Goal: Transaction & Acquisition: Subscribe to service/newsletter

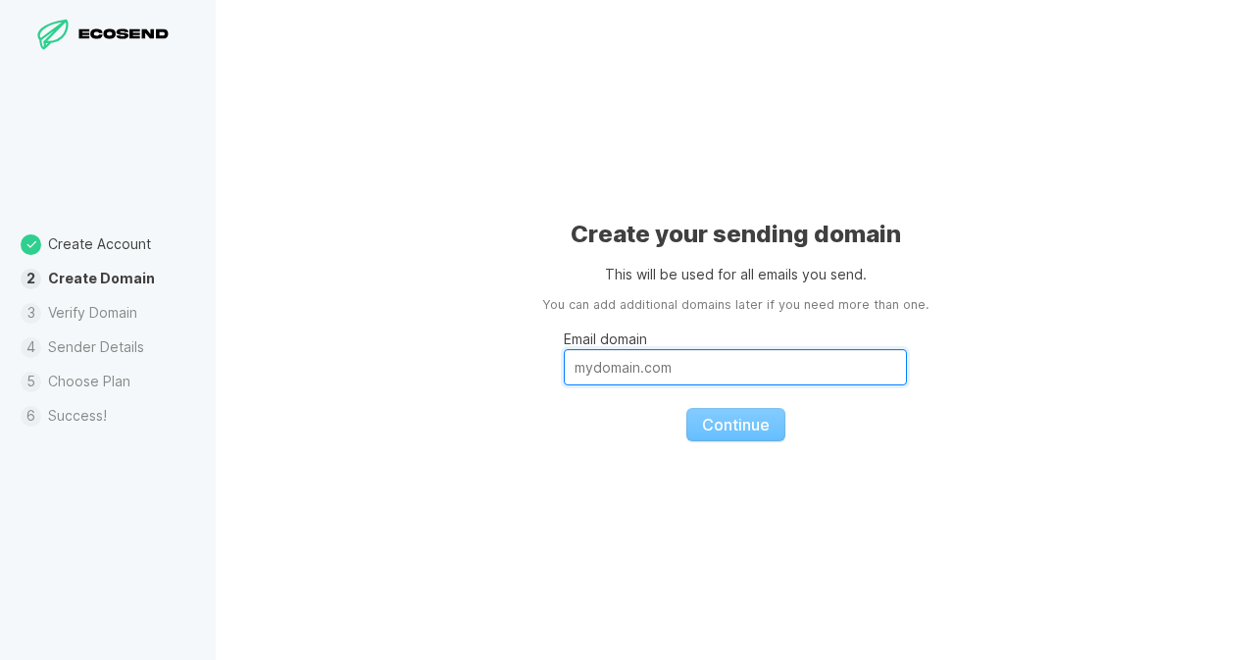
click at [685, 369] on input "Email domain" at bounding box center [735, 367] width 343 height 36
paste input "[PERSON_NAME][EMAIL_ADDRESS][PERSON_NAME][DOMAIN_NAME]"
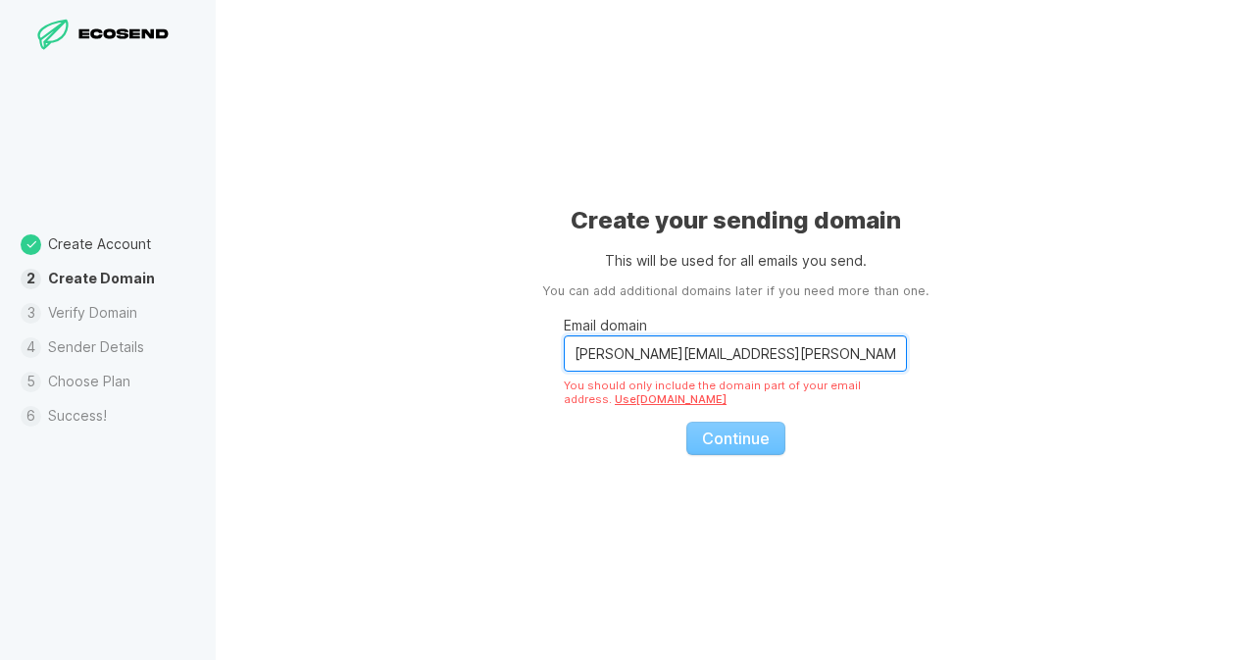
drag, startPoint x: 670, startPoint y: 358, endPoint x: 531, endPoint y: 376, distance: 139.5
click at [535, 368] on div "Create your sending domain This will be used for all emails you send. You can a…" at bounding box center [735, 330] width 1039 height 660
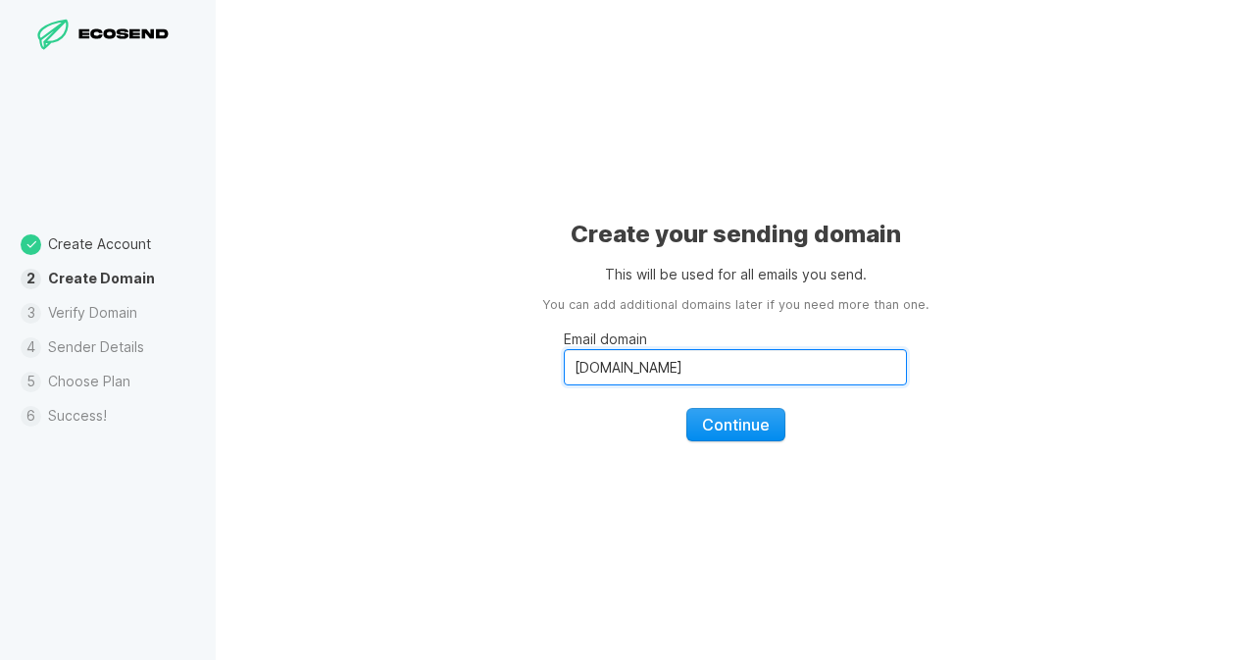
type input "[DOMAIN_NAME]"
click at [754, 421] on span "Continue" at bounding box center [736, 425] width 68 height 20
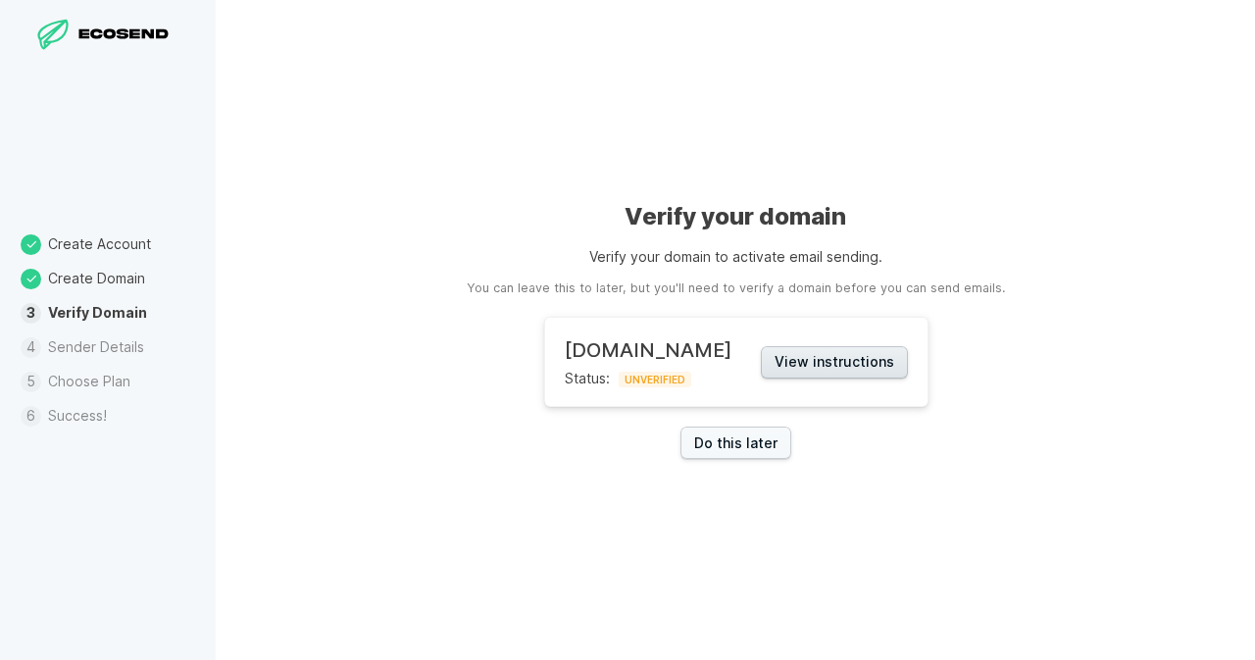
click at [815, 370] on button "View instructions" at bounding box center [834, 362] width 147 height 32
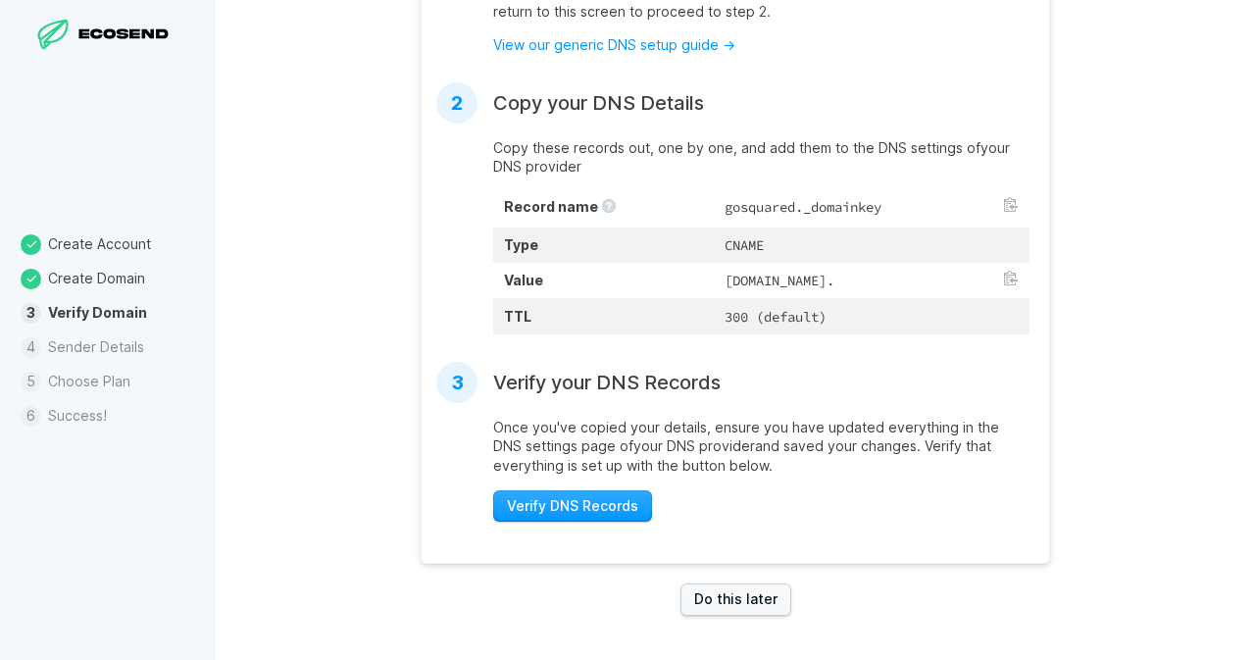
scroll to position [569, 0]
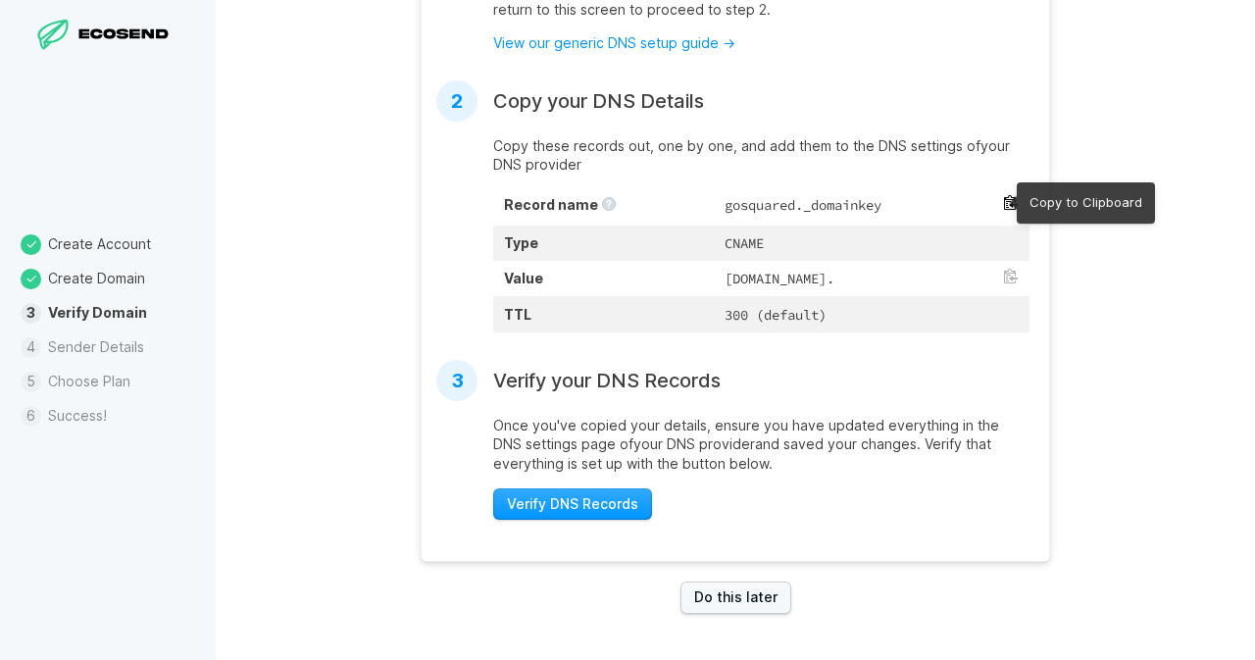
click at [1006, 204] on button at bounding box center [1011, 203] width 16 height 16
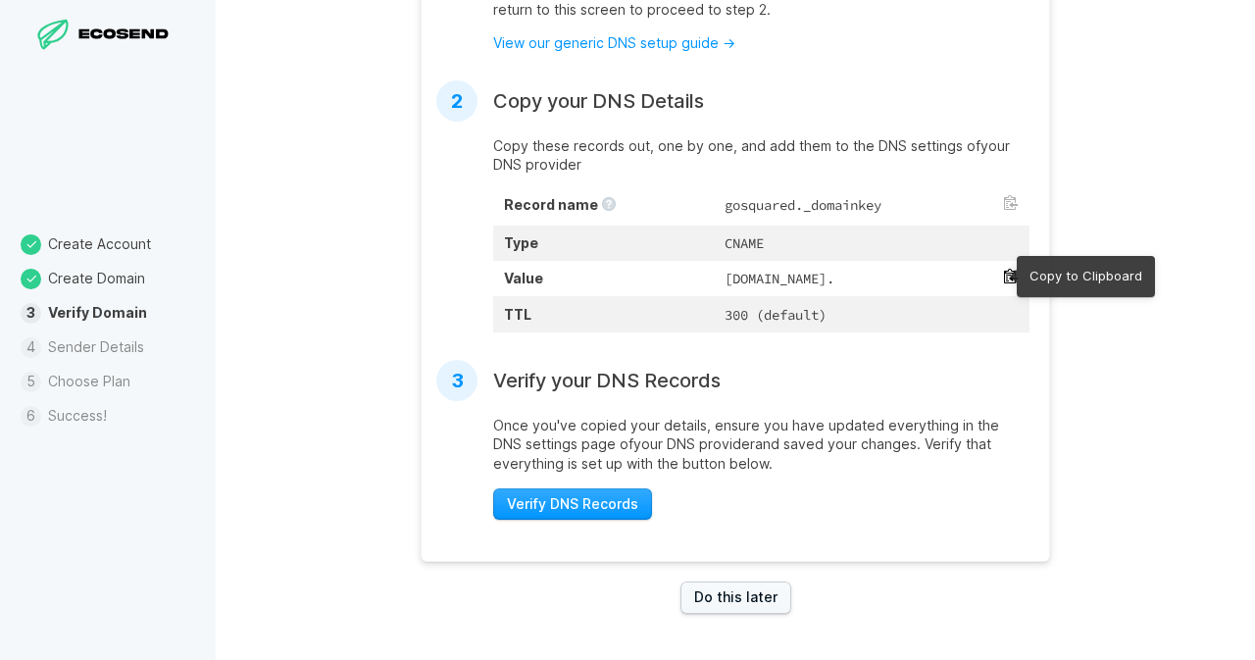
click at [1005, 270] on button at bounding box center [1011, 277] width 16 height 16
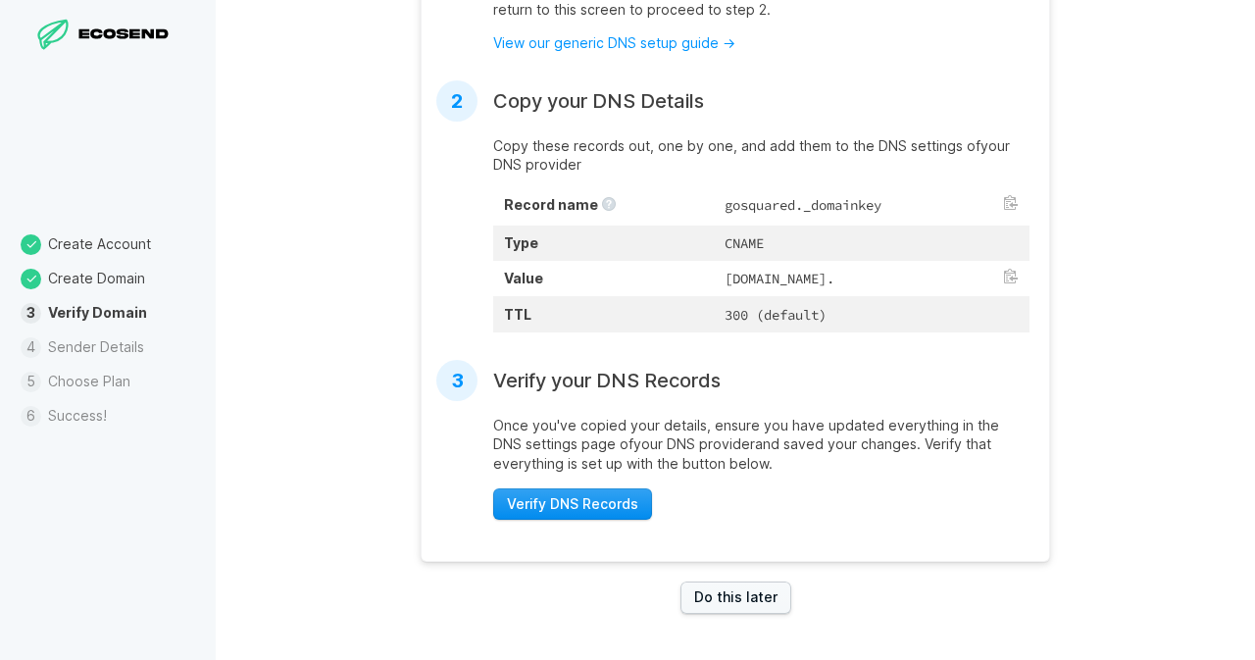
click at [607, 514] on span "Verify DNS Records" at bounding box center [572, 504] width 131 height 20
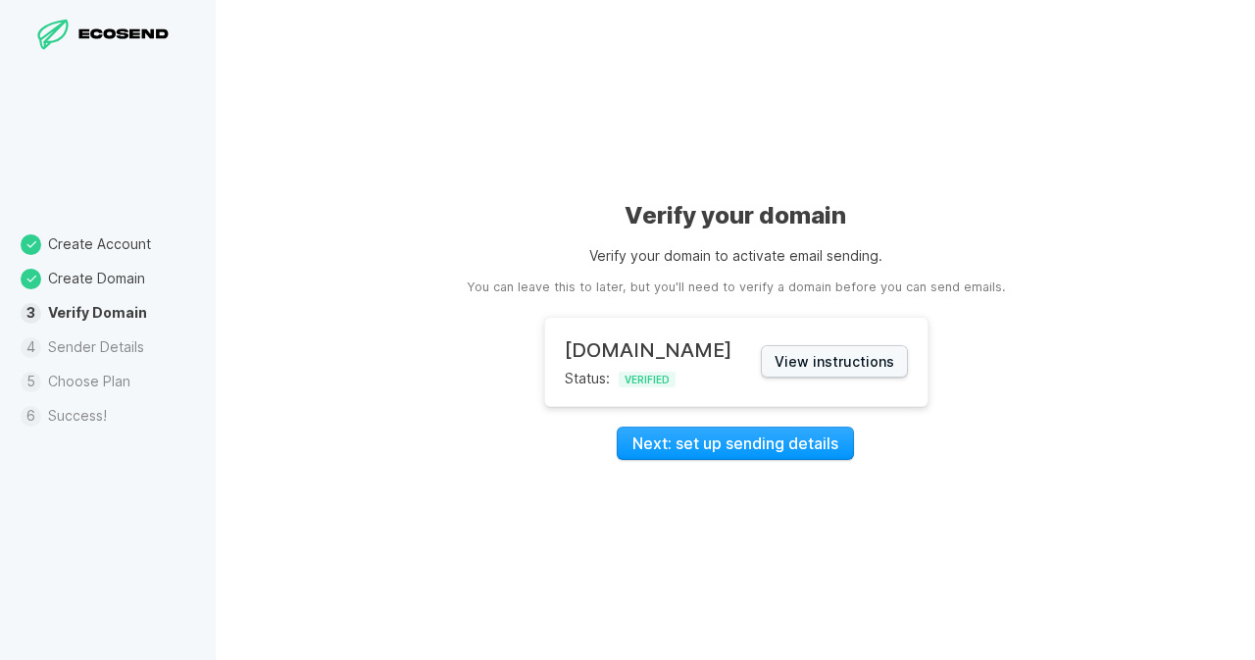
scroll to position [0, 0]
click at [738, 450] on link "Next: set up sending details" at bounding box center [735, 442] width 237 height 33
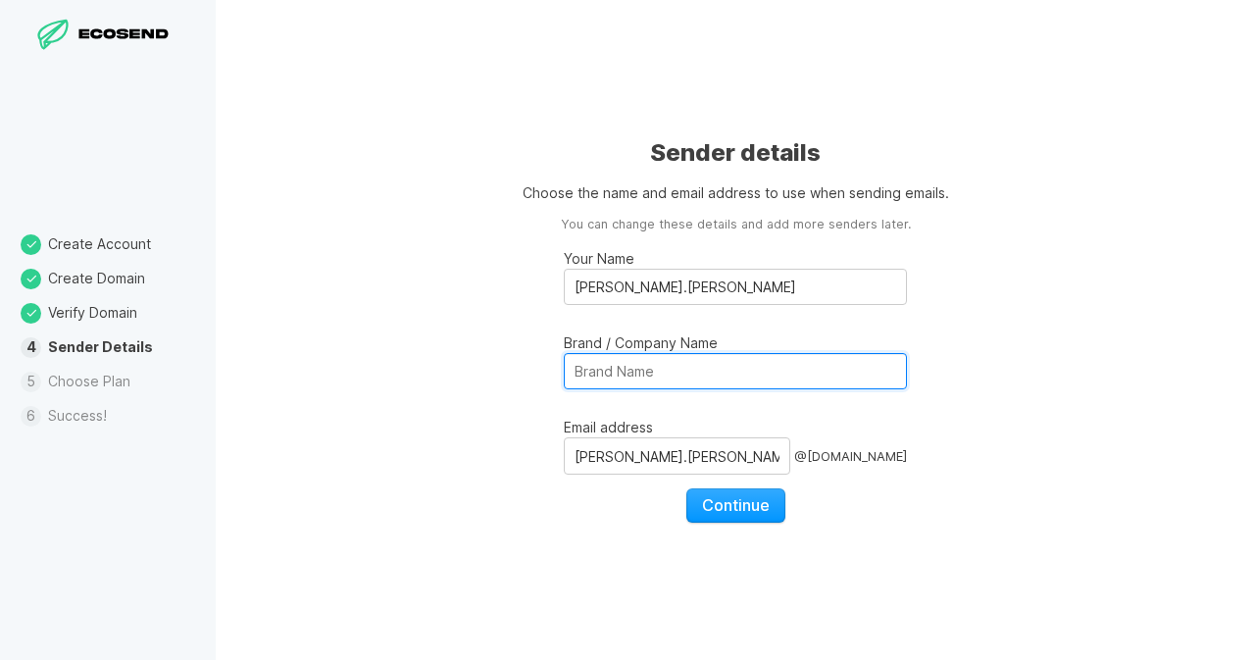
click at [659, 375] on input "Brand / Company Name" at bounding box center [735, 371] width 343 height 36
type input "JDEnterprises"
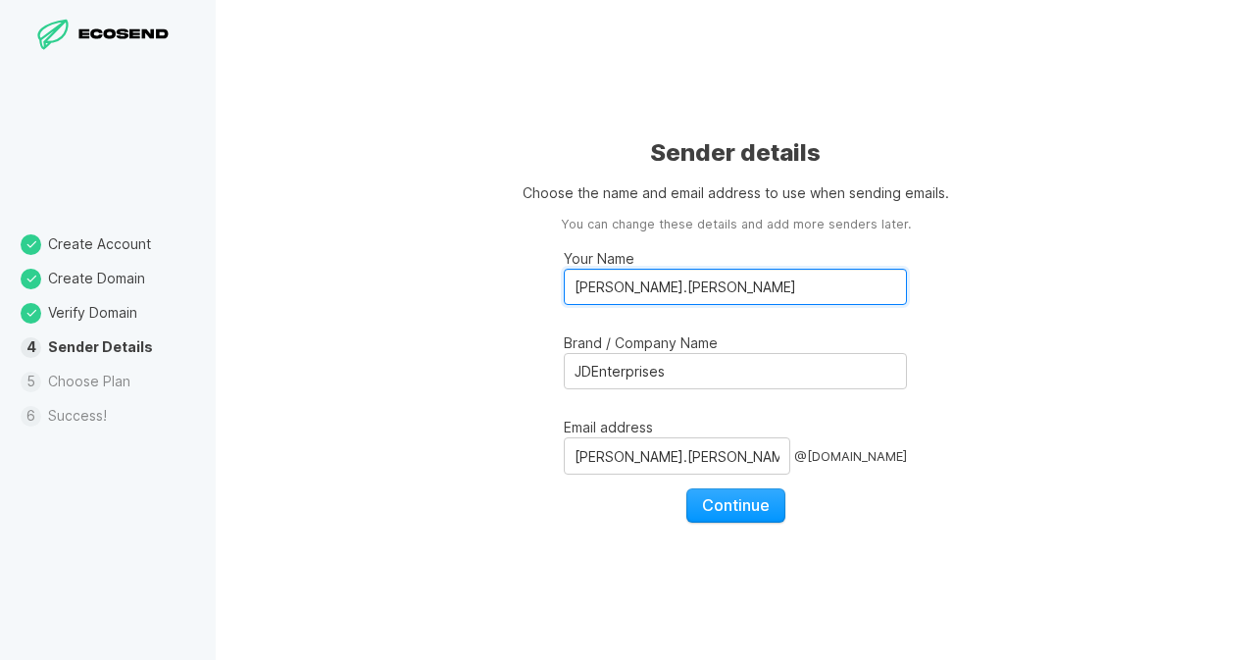
click at [579, 285] on input "[PERSON_NAME].[PERSON_NAME]" at bounding box center [735, 287] width 343 height 36
click at [625, 285] on input "[PERSON_NAME].[PERSON_NAME]" at bounding box center [735, 287] width 343 height 36
click at [630, 293] on input "[PERSON_NAME]" at bounding box center [735, 287] width 343 height 36
type input "[PERSON_NAME]"
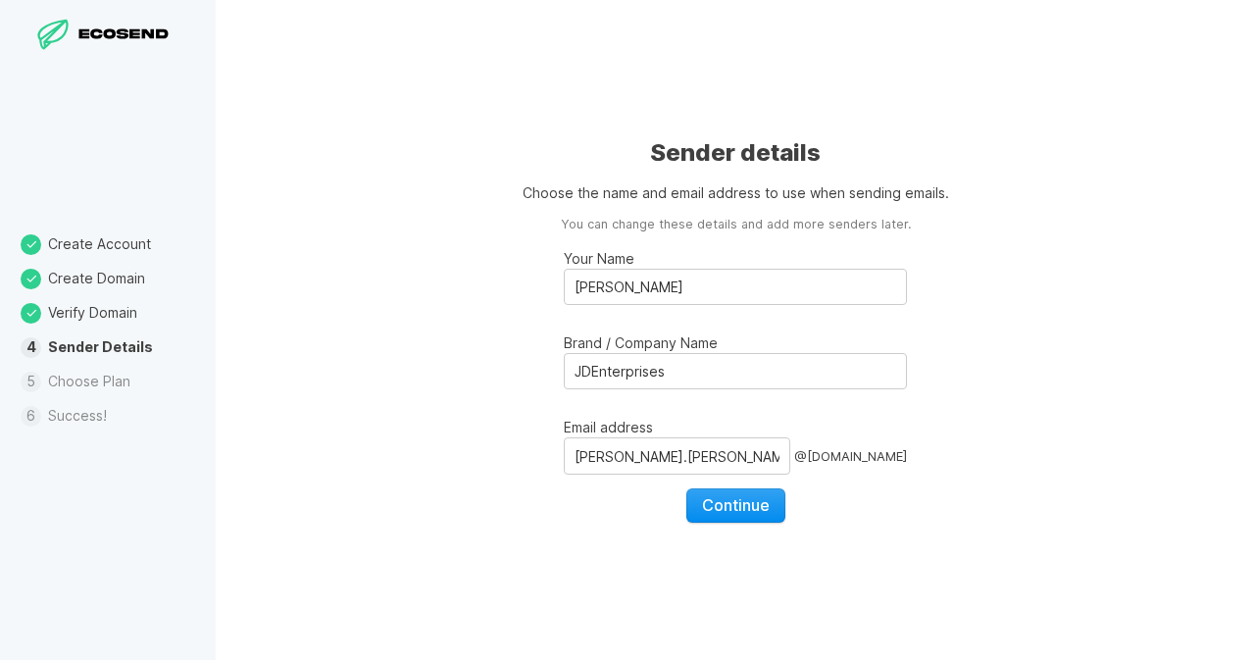
click at [756, 514] on span "Continue" at bounding box center [736, 505] width 68 height 20
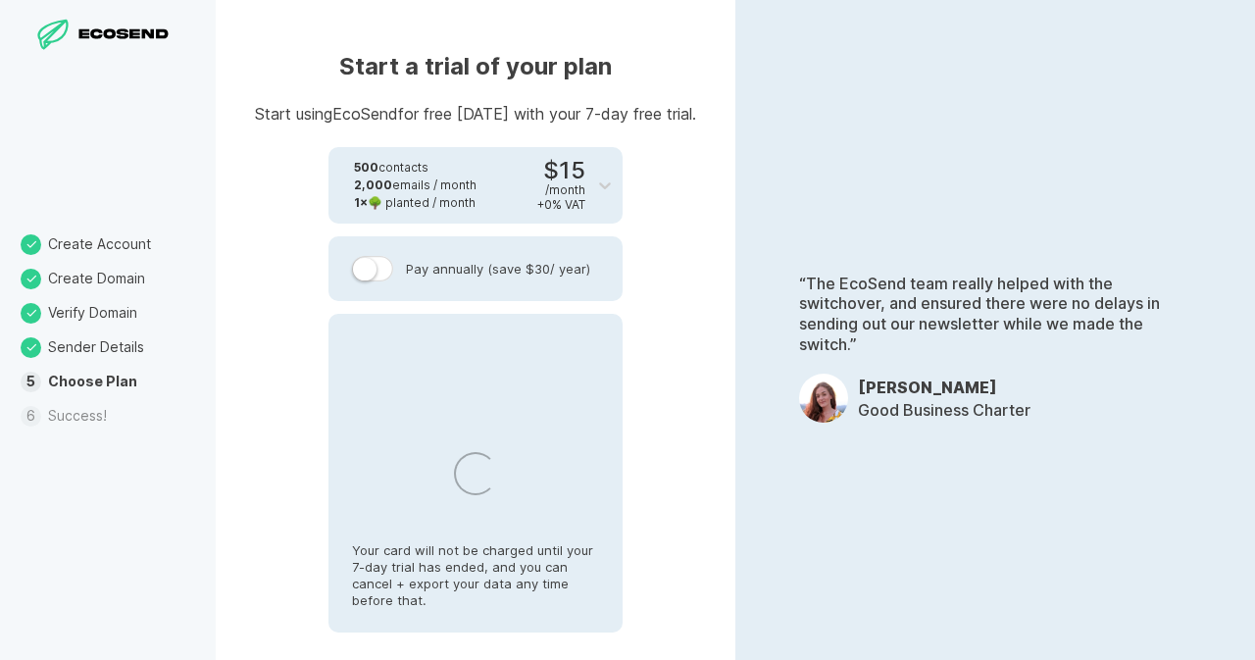
select select "CA"
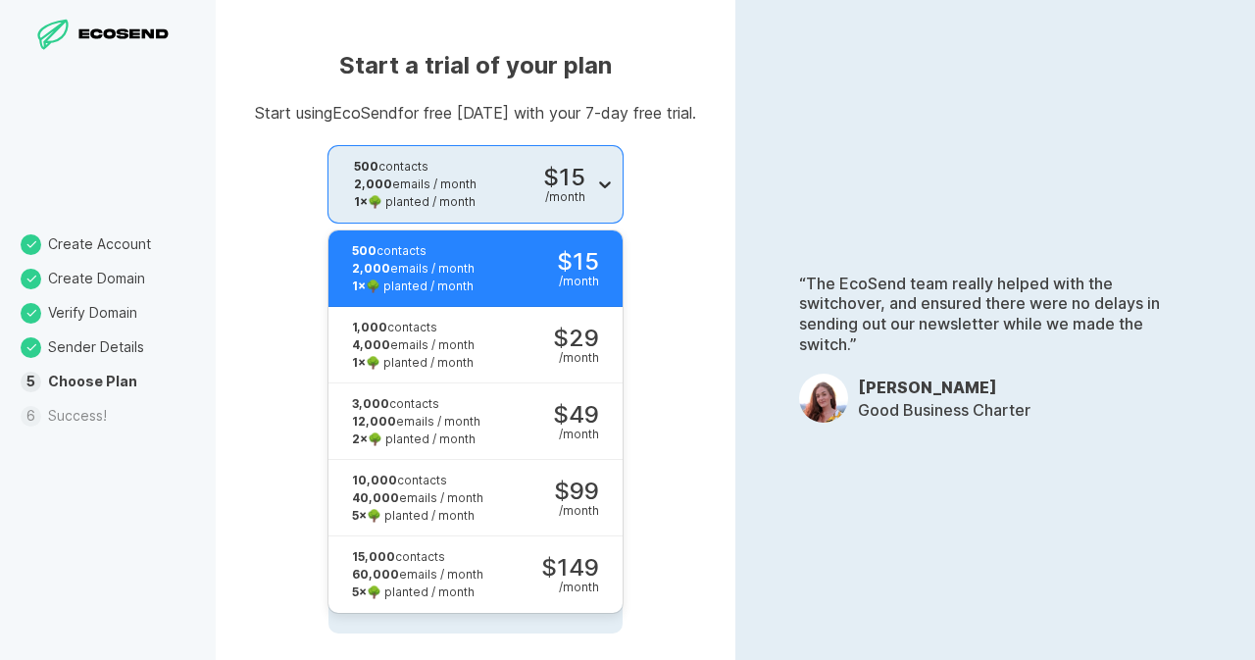
click at [599, 174] on div at bounding box center [604, 184] width 35 height 35
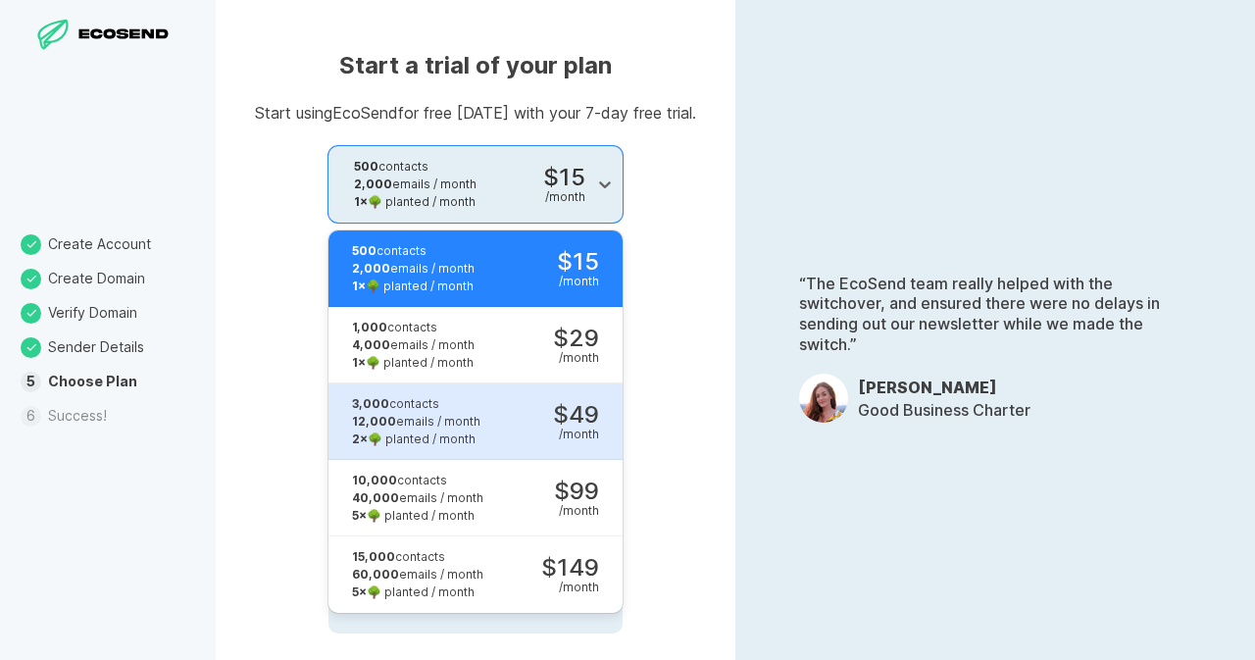
click at [528, 434] on div "3,000 contacts 12,000 emails / month 2 × 🌳 planted / month $49 / month" at bounding box center [463, 421] width 271 height 76
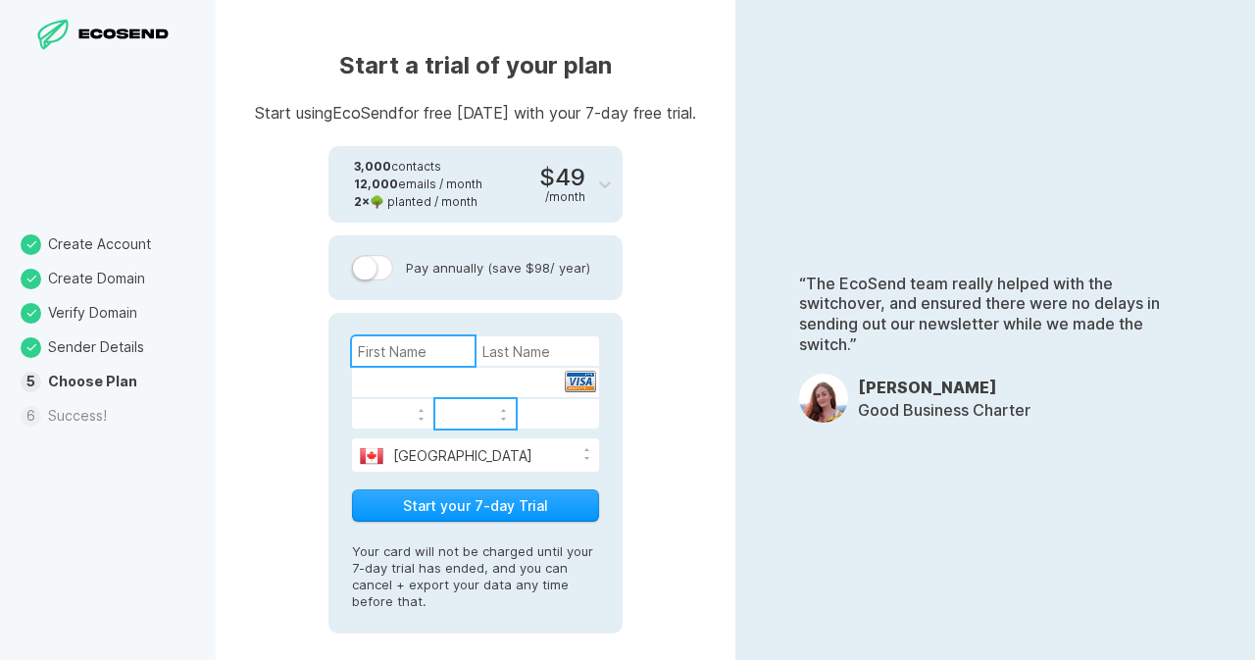
click at [437, 355] on input at bounding box center [413, 350] width 123 height 29
paste input "[PERSON_NAME]"
drag, startPoint x: 392, startPoint y: 352, endPoint x: 612, endPoint y: 399, distance: 224.6
click at [612, 393] on div "[PERSON_NAME] [GEOGRAPHIC_DATA] [GEOGRAPHIC_DATA] [GEOGRAPHIC_DATA] [GEOGRAPHIC…" at bounding box center [475, 473] width 294 height 320
type input "[PERSON_NAME]"
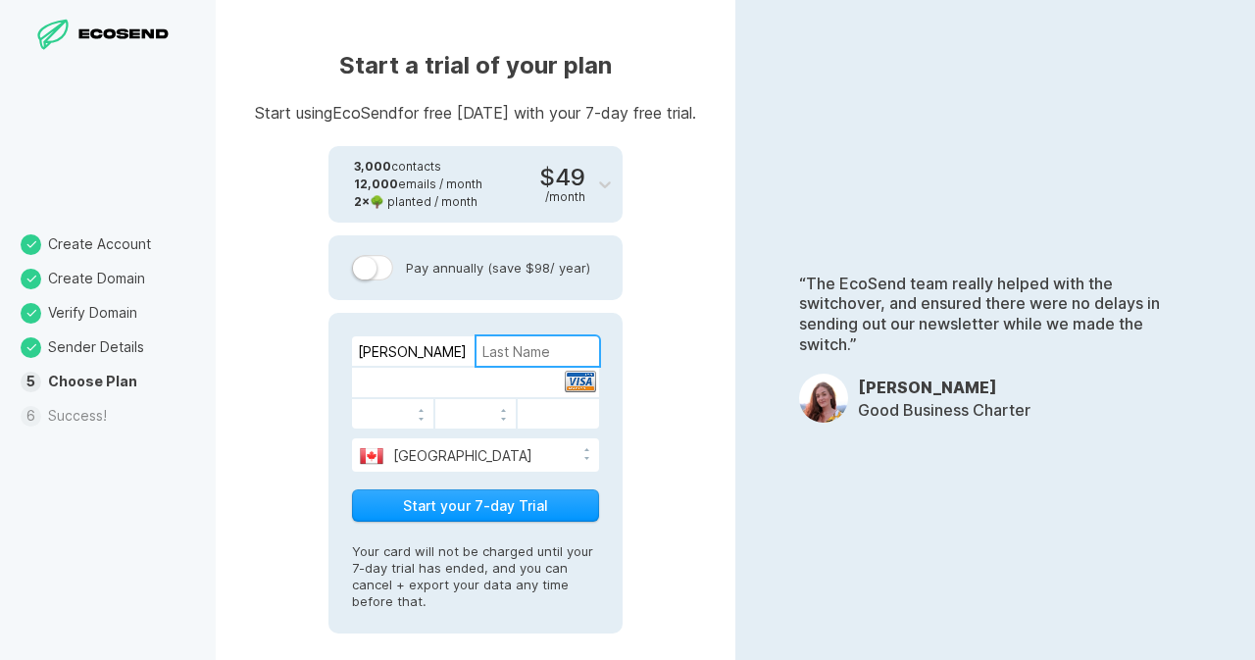
click at [541, 354] on input at bounding box center [537, 350] width 123 height 29
paste input "[PERSON_NAME]"
type input "[PERSON_NAME]"
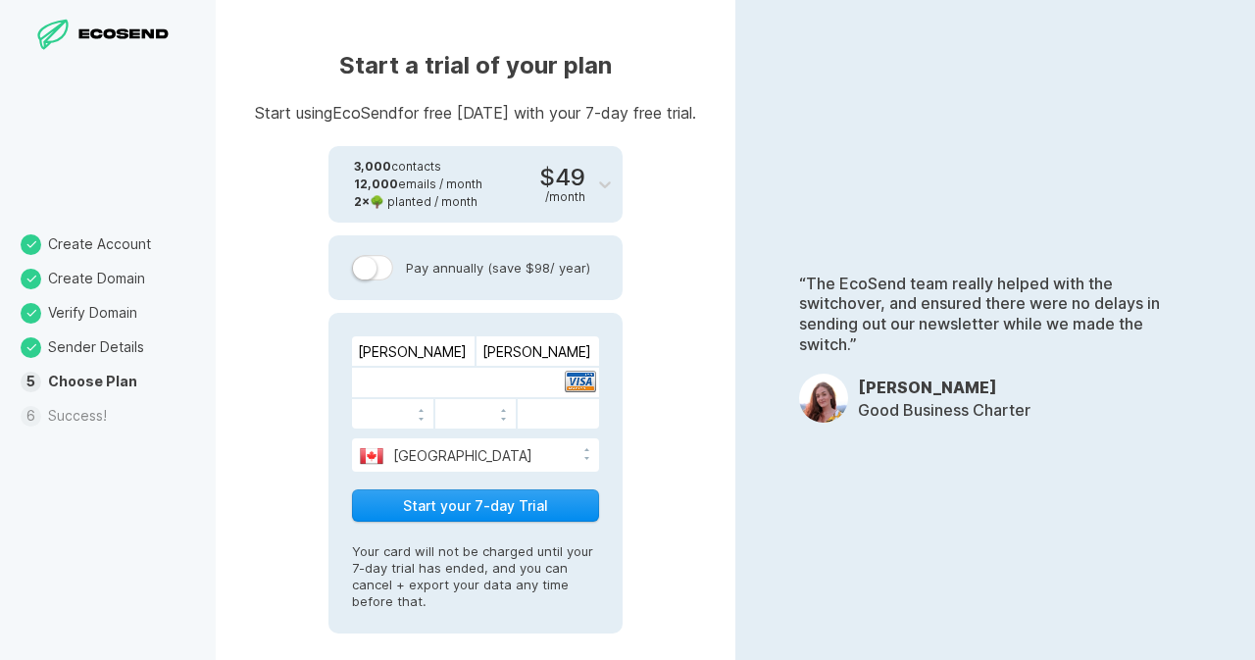
click at [505, 504] on button "Start your 7-day Trial" at bounding box center [475, 505] width 247 height 32
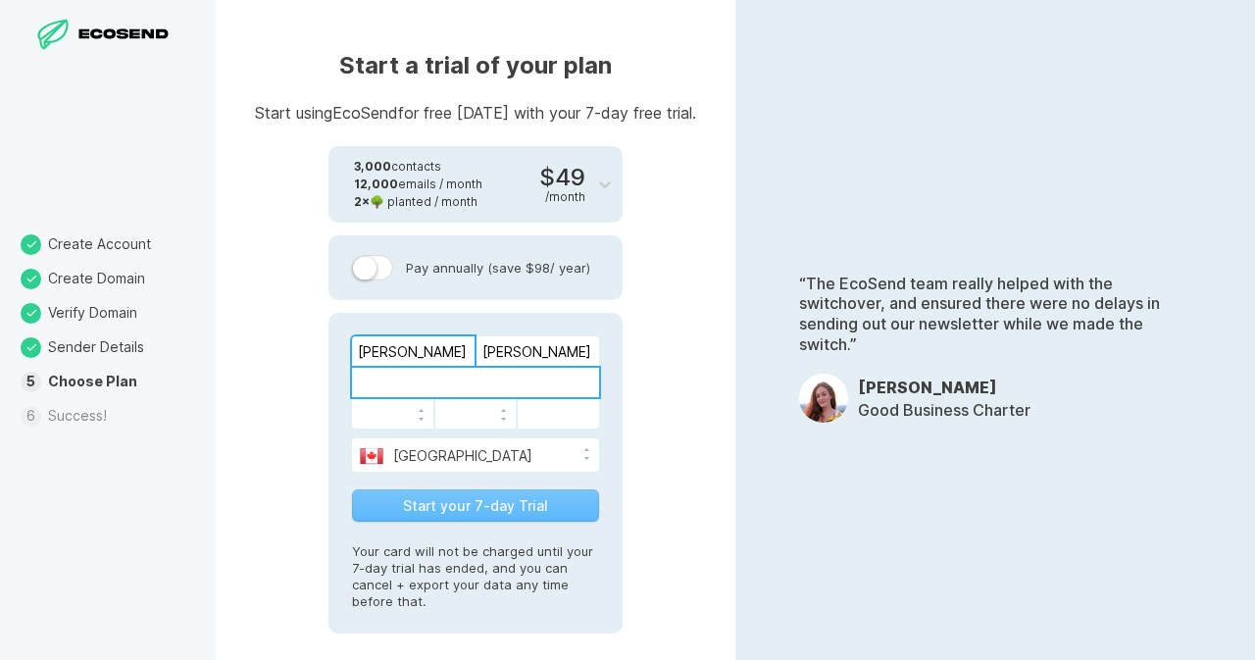
click at [422, 365] on input "[PERSON_NAME]" at bounding box center [413, 350] width 123 height 29
paste input "[PERSON_NAME]"
drag, startPoint x: 401, startPoint y: 353, endPoint x: 587, endPoint y: 361, distance: 186.4
click at [583, 358] on div "[PERSON_NAME]" at bounding box center [475, 350] width 247 height 29
type input "[PERSON_NAME]"
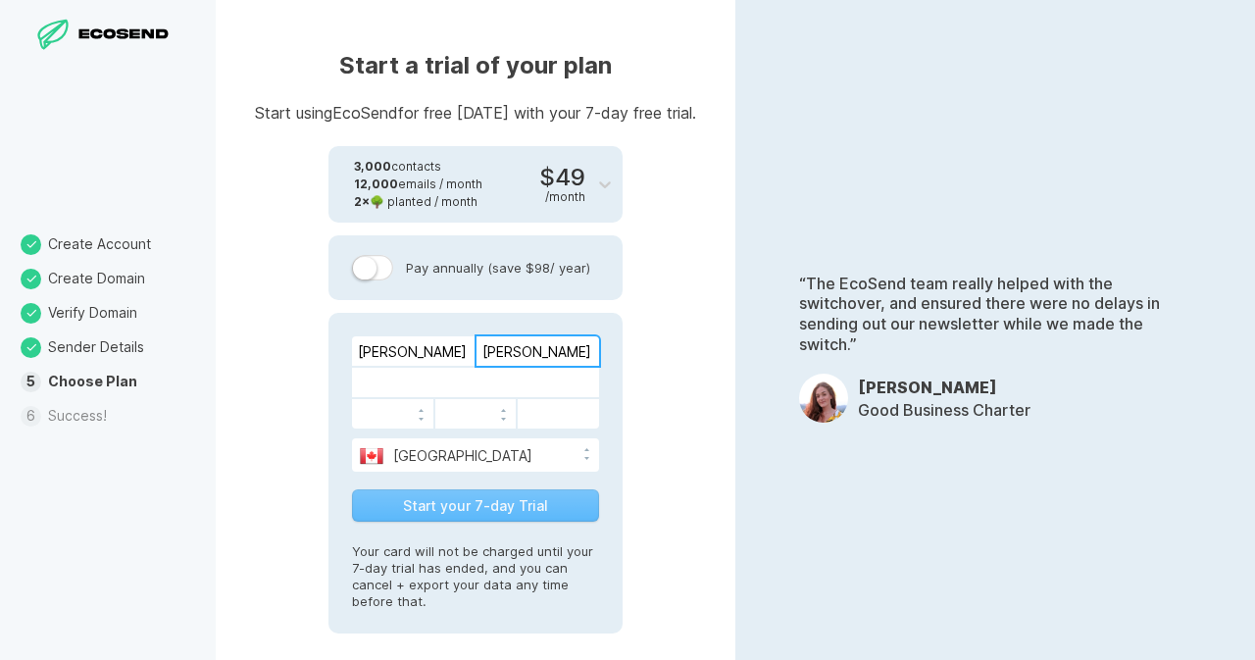
click at [580, 356] on input "[PERSON_NAME]" at bounding box center [537, 350] width 123 height 29
paste input "itchell"
type input "[PERSON_NAME]"
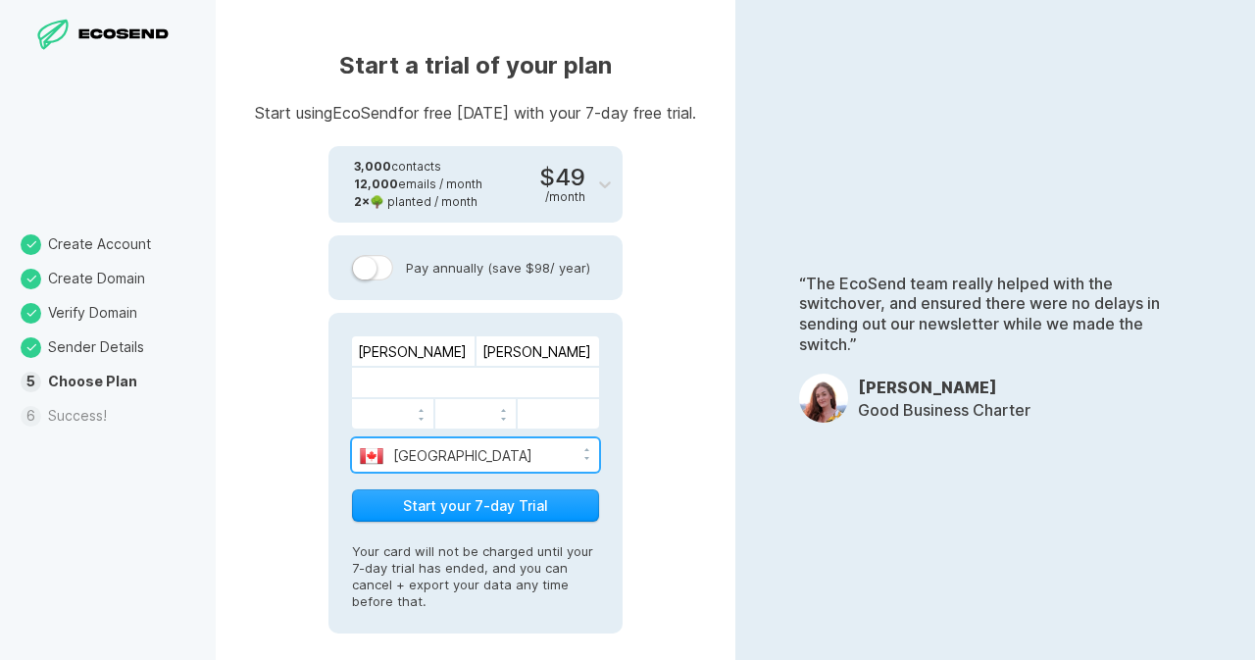
click at [533, 456] on select "[GEOGRAPHIC_DATA] [GEOGRAPHIC_DATA] [GEOGRAPHIC_DATA] [GEOGRAPHIC_DATA] [US_STA…" at bounding box center [475, 452] width 247 height 29
select select "US"
click at [352, 438] on select "[GEOGRAPHIC_DATA] [GEOGRAPHIC_DATA] [GEOGRAPHIC_DATA] [GEOGRAPHIC_DATA] [US_STA…" at bounding box center [475, 452] width 247 height 29
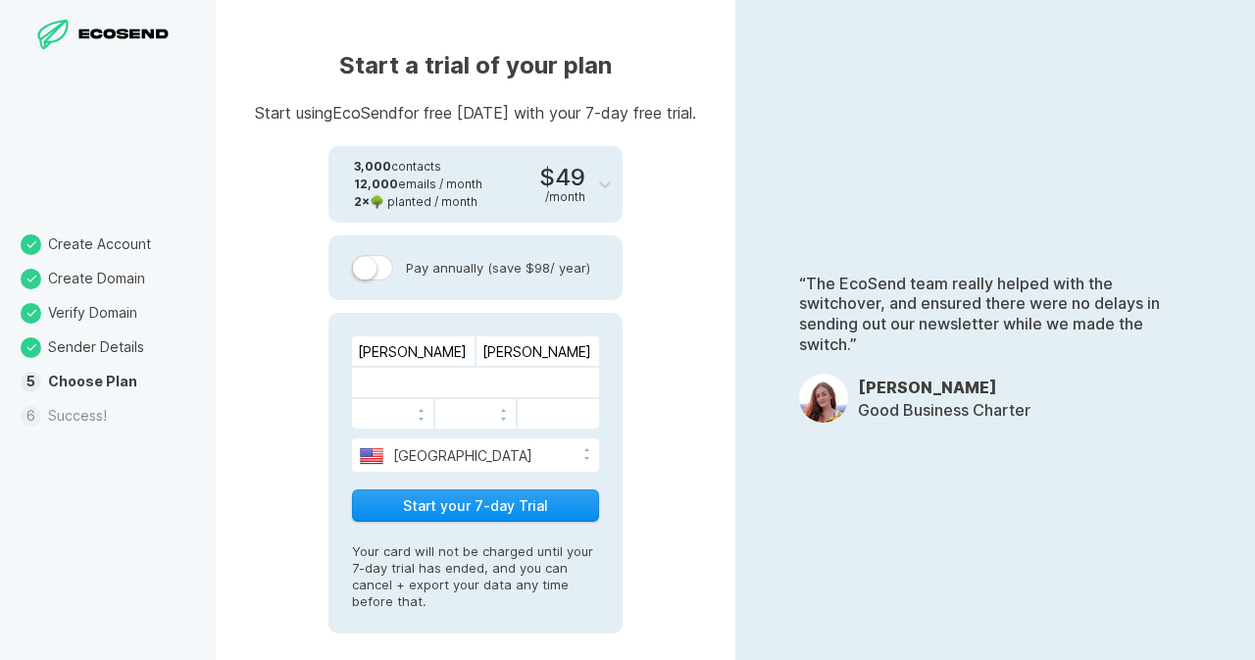
click at [483, 492] on button "Start your 7-day Trial" at bounding box center [475, 505] width 247 height 32
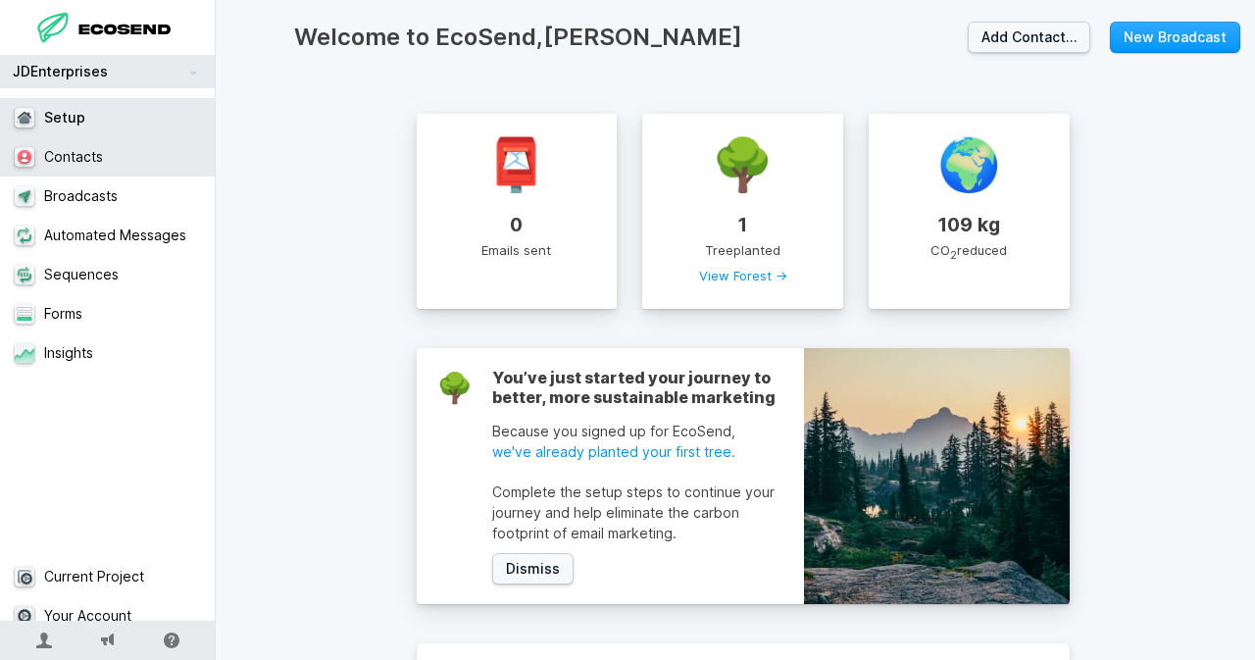
click at [122, 162] on link "Contacts" at bounding box center [115, 156] width 230 height 39
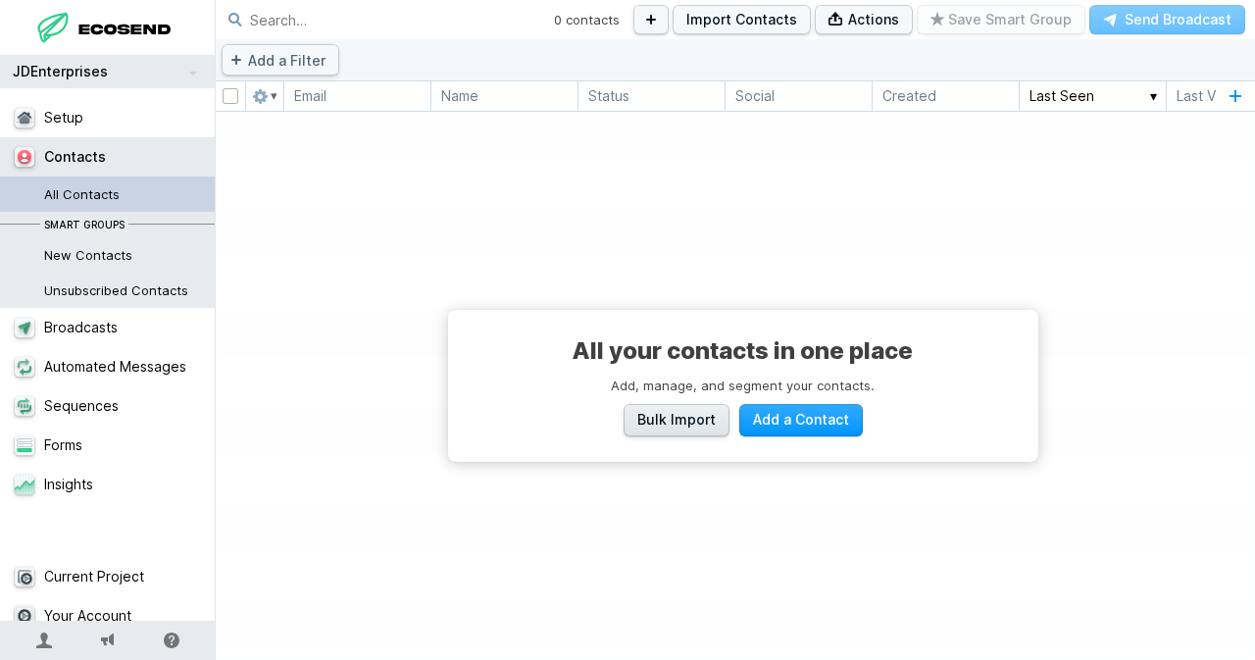
click at [686, 409] on link "Bulk Import" at bounding box center [677, 420] width 106 height 32
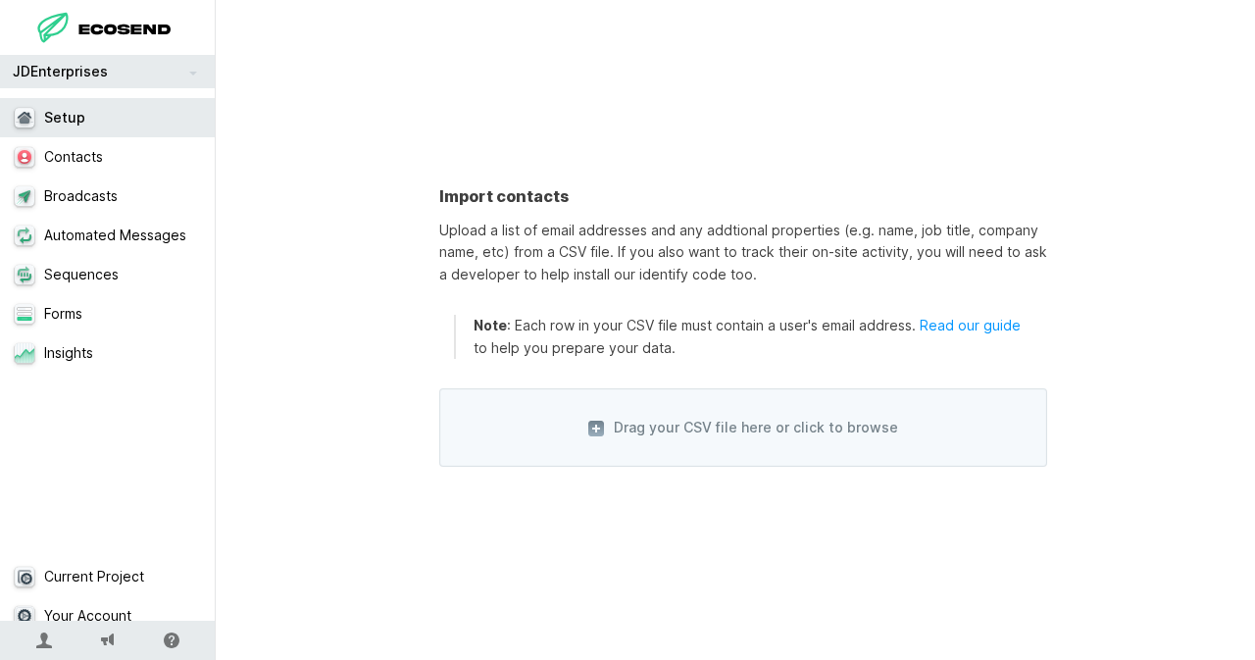
click at [703, 425] on span "Drag your CSV file here or click to browse" at bounding box center [743, 427] width 608 height 78
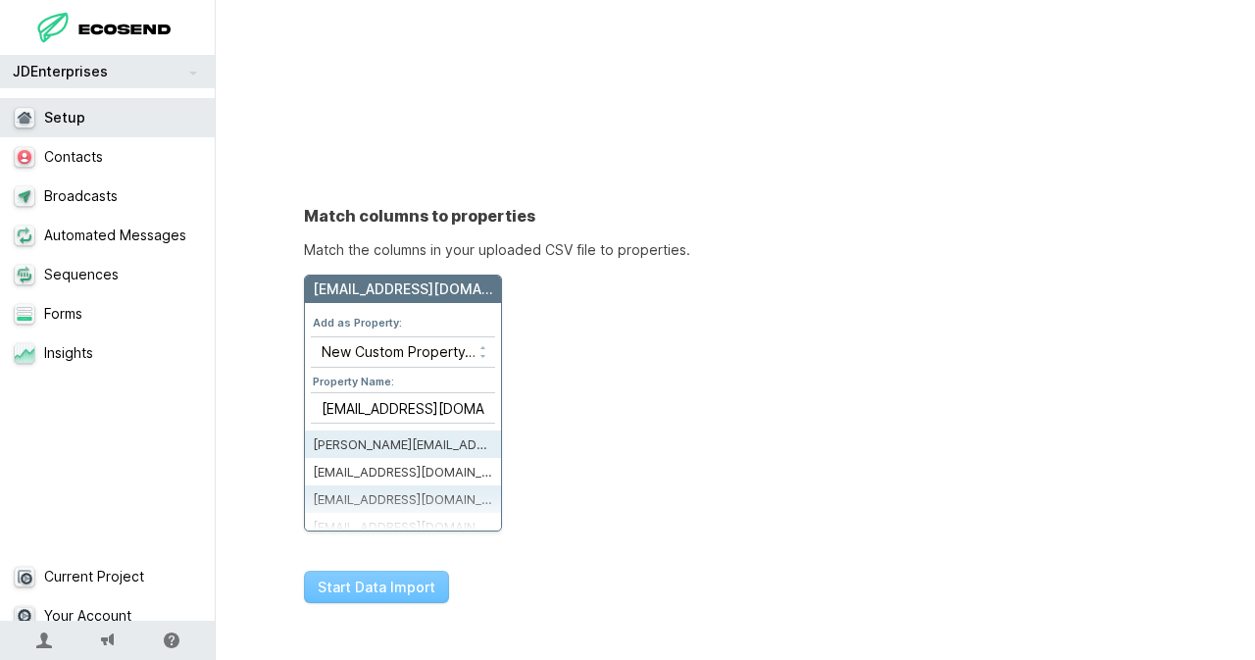
click at [386, 314] on h4 "Add as Property:" at bounding box center [403, 322] width 184 height 27
click at [402, 346] on select "Skip this column New Custom Property… ID Email Name Status Created Username Fir…" at bounding box center [403, 351] width 184 height 29
select select "email"
click at [311, 337] on select "Skip this column New Custom Property… ID Email Name Status Created Username Fir…" at bounding box center [403, 351] width 184 height 29
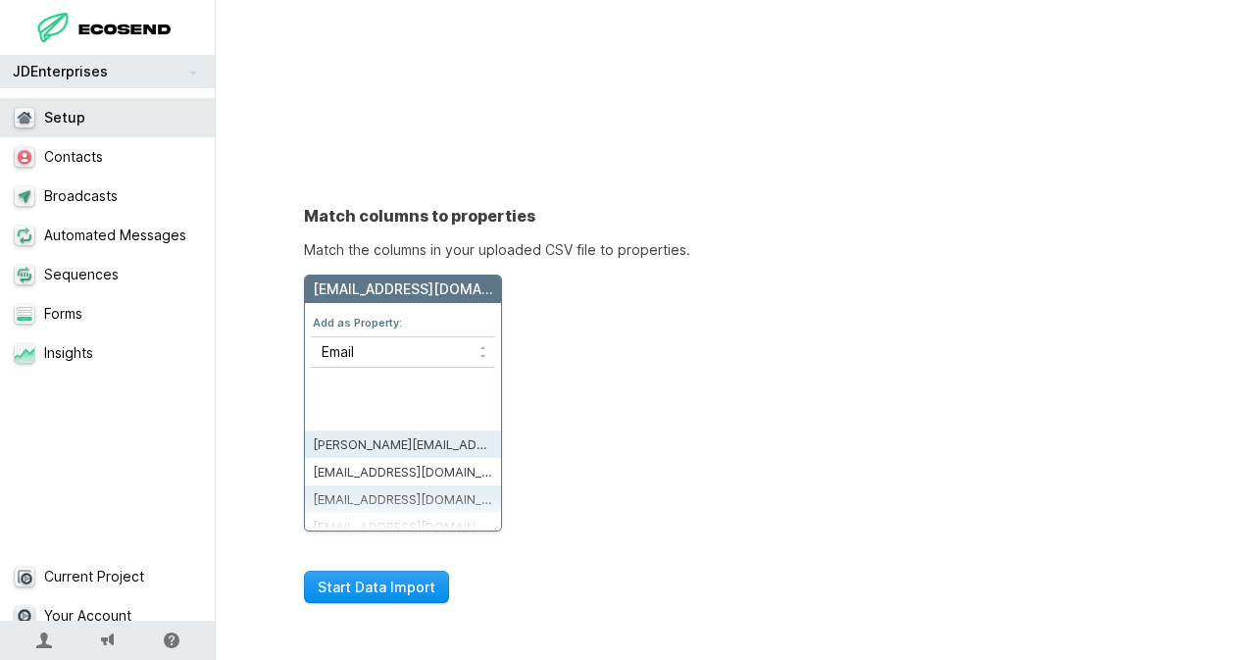
click at [366, 580] on button "Start Data Import" at bounding box center [376, 587] width 145 height 32
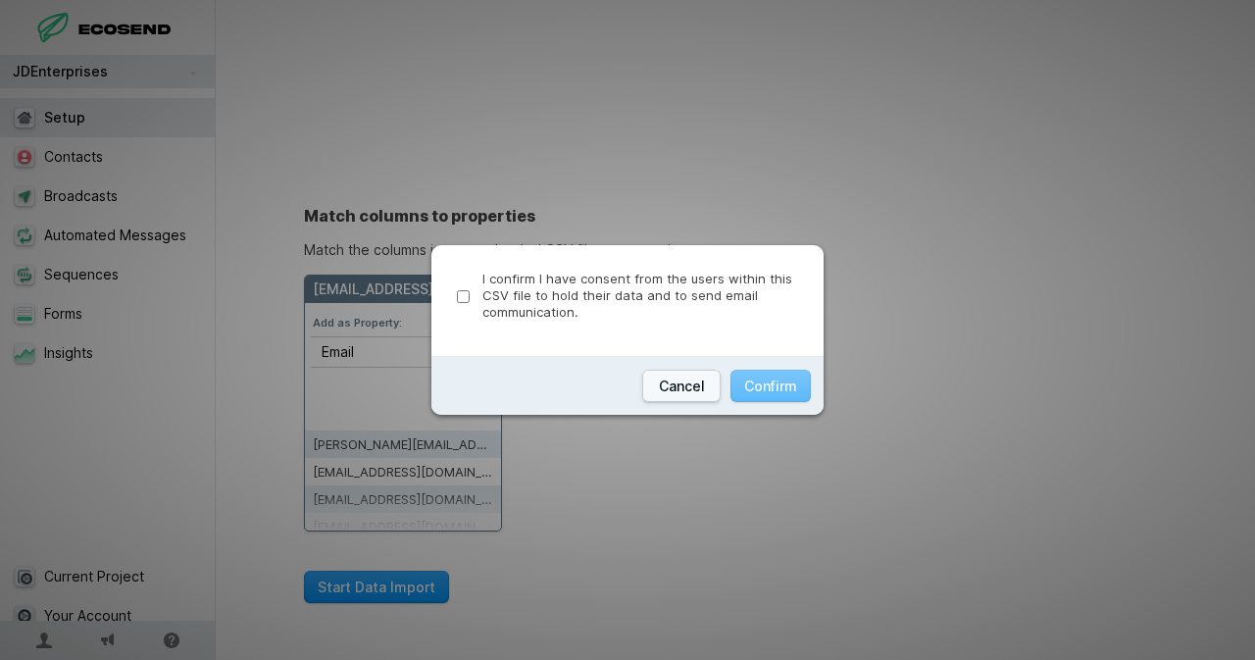
drag, startPoint x: 461, startPoint y: 297, endPoint x: 472, endPoint y: 291, distance: 12.3
click at [472, 291] on label "I confirm I have consent from the users within this CSV file to hold their data…" at bounding box center [627, 296] width 341 height 50
click at [470, 291] on input "I confirm I have consent from the users within this CSV file to hold their data…" at bounding box center [463, 296] width 13 height 13
checkbox input "true"
click at [775, 385] on button "Confirm" at bounding box center [770, 386] width 80 height 32
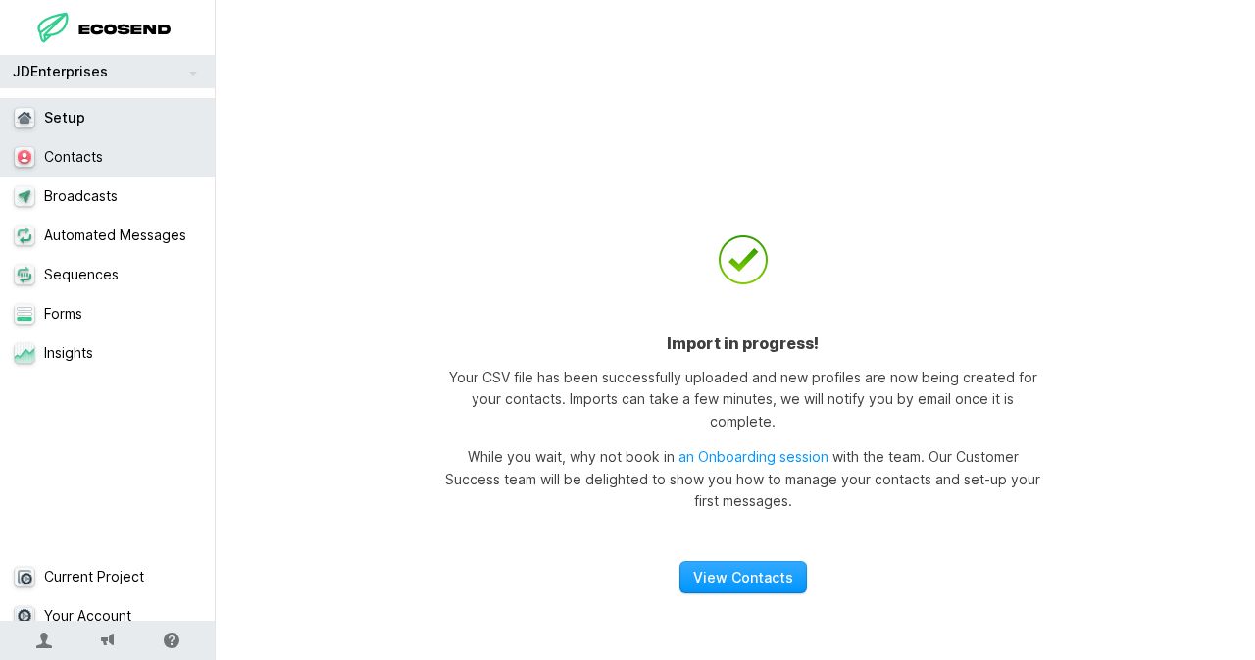
click at [92, 160] on link "Contacts" at bounding box center [115, 156] width 230 height 39
